Goal: Information Seeking & Learning: Learn about a topic

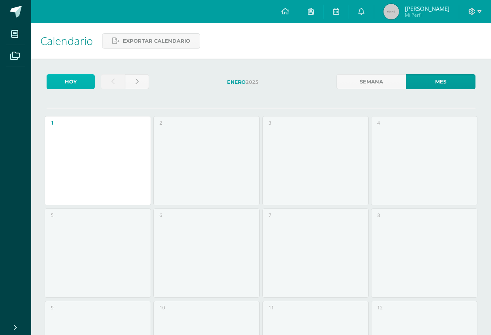
click at [68, 85] on link "Hoy" at bounding box center [71, 81] width 48 height 15
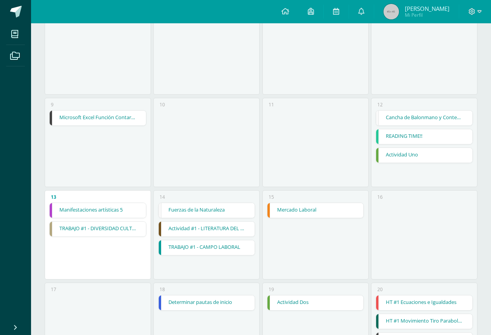
scroll to position [194, 0]
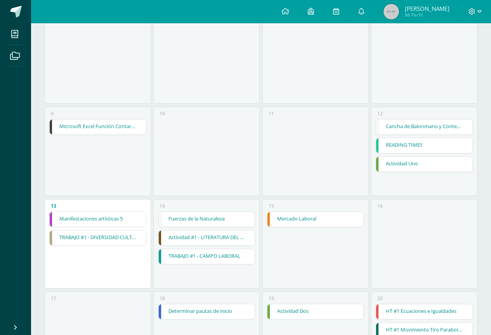
click at [113, 220] on link "Manifestaciones artísticas 5" at bounding box center [98, 219] width 96 height 15
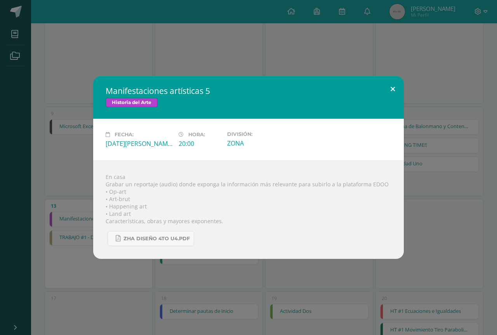
click at [390, 86] on button at bounding box center [392, 89] width 22 height 26
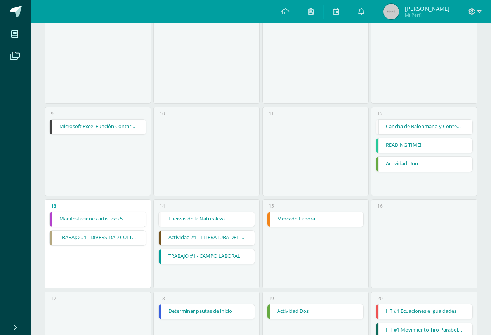
click at [71, 240] on link "TRABAJO #1 - DIVERSIDAD CULTURAL" at bounding box center [98, 238] width 96 height 15
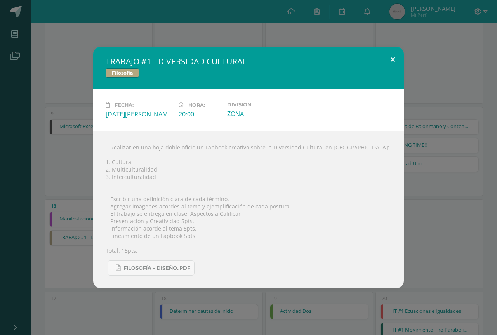
click at [391, 66] on button at bounding box center [392, 60] width 22 height 26
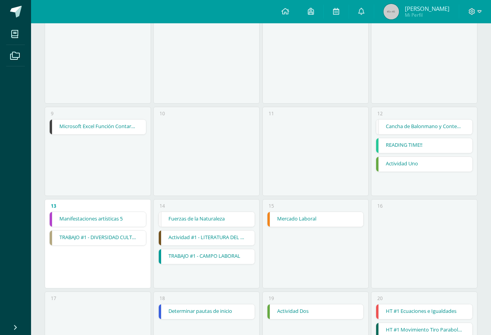
click at [278, 215] on link "Mercado Laboral" at bounding box center [315, 219] width 96 height 15
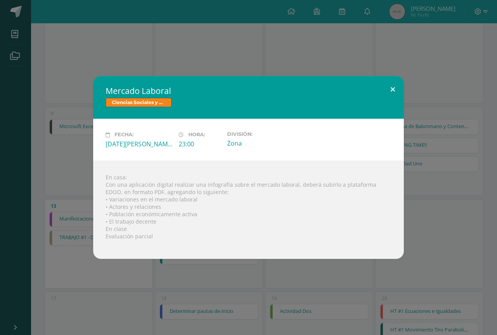
click at [397, 86] on button at bounding box center [392, 89] width 22 height 26
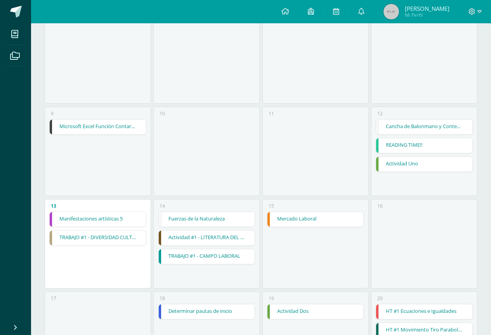
click at [217, 243] on link "Actividad #1 - LITERATURA DEL NEOCLASICISMO" at bounding box center [207, 238] width 96 height 15
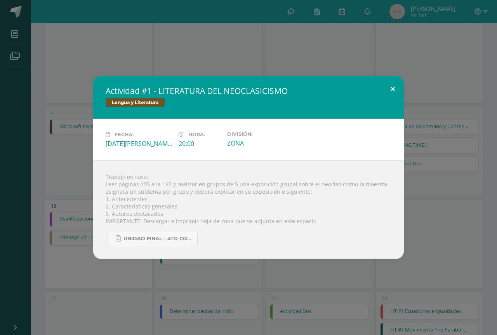
click at [387, 91] on button at bounding box center [392, 89] width 22 height 26
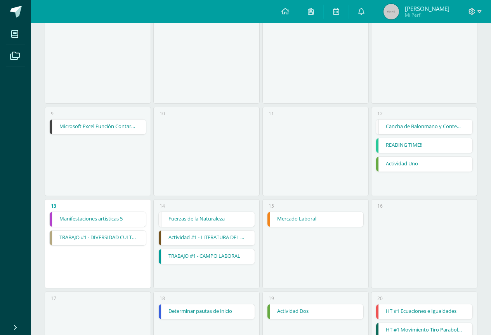
click at [187, 255] on link "TRABAJO #1 - CAMPO LABORAL" at bounding box center [207, 256] width 96 height 15
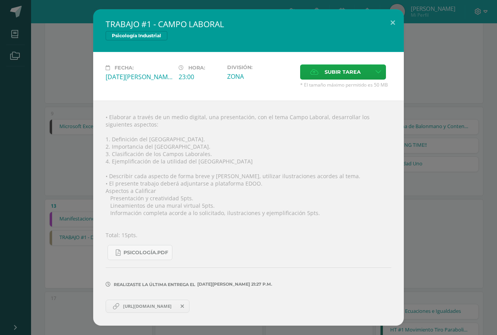
click at [129, 306] on span "https://www.canva.com/design/DAGv0ojVxjw/3WUCdDZn43KCC-ubmf6WHQ/edit?utm_conten…" at bounding box center [147, 306] width 56 height 6
click at [391, 21] on button at bounding box center [392, 22] width 22 height 26
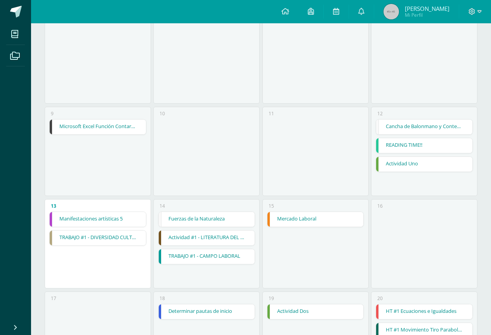
click at [125, 235] on link "TRABAJO #1 - DIVERSIDAD CULTURAL" at bounding box center [98, 238] width 96 height 15
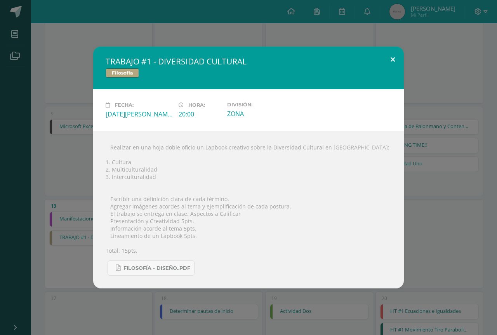
click at [393, 57] on button at bounding box center [392, 60] width 22 height 26
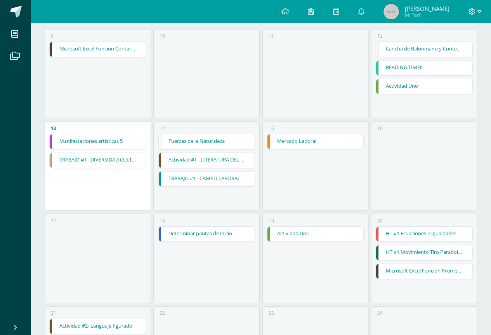
scroll to position [310, 0]
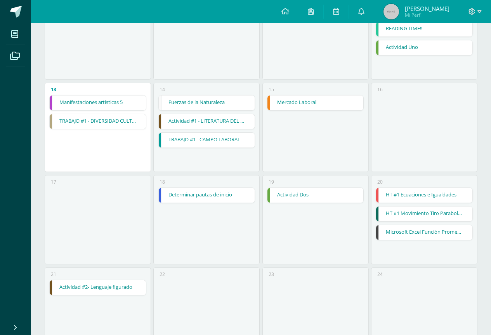
click at [407, 196] on link "HT #1 Ecuaciones e Igualdades" at bounding box center [424, 195] width 96 height 15
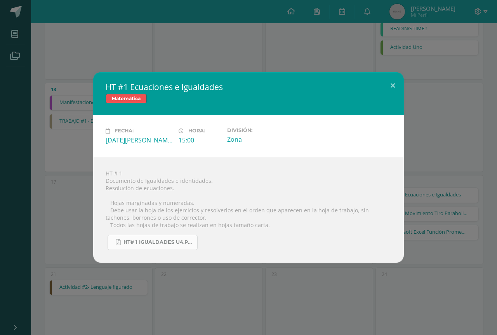
click at [182, 241] on span "HT# 1 igualdades U4.pdf" at bounding box center [158, 242] width 70 height 6
click at [402, 88] on button at bounding box center [392, 85] width 22 height 26
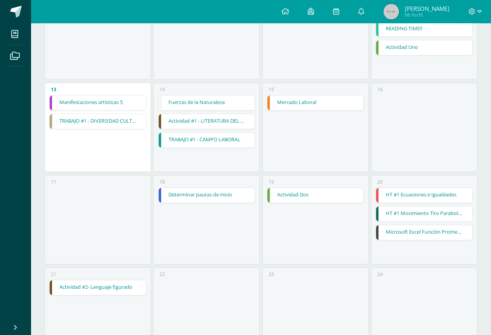
click at [430, 211] on link "HT #1 Movimiento Tiro Parabolico" at bounding box center [424, 213] width 96 height 15
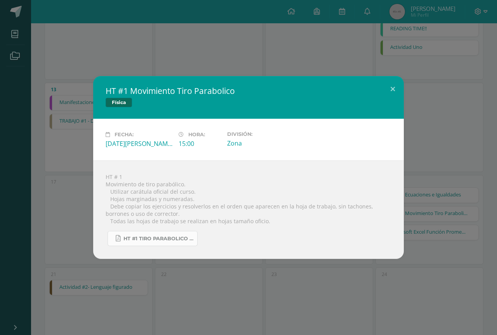
click at [179, 236] on span "HT #1 tiro parabolico 4U.pdf" at bounding box center [158, 239] width 70 height 6
click at [391, 88] on button at bounding box center [392, 89] width 22 height 26
